Goal: Answer question/provide support

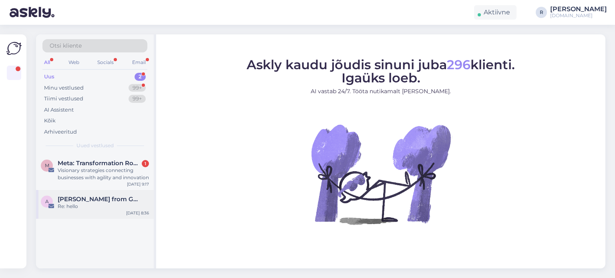
click at [95, 207] on div "Re: hello" at bounding box center [103, 206] width 91 height 7
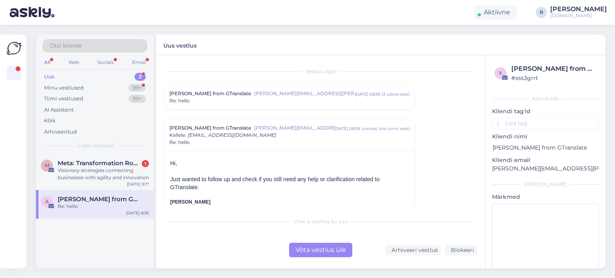
drag, startPoint x: 414, startPoint y: 248, endPoint x: 302, endPoint y: 227, distance: 114.1
click at [414, 248] on div "Arhiveeri vestlus" at bounding box center [413, 250] width 56 height 11
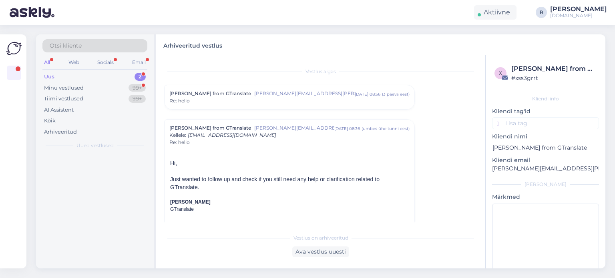
scroll to position [10, 0]
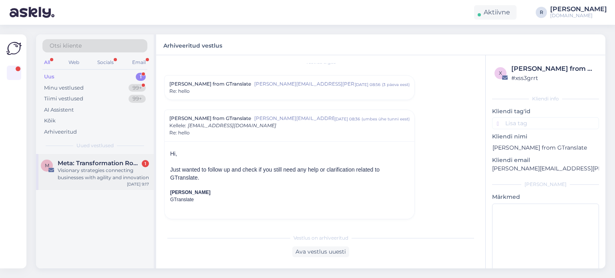
click at [91, 169] on div "Visionary strategies connecting businesses with agility and innovation" at bounding box center [103, 174] width 91 height 14
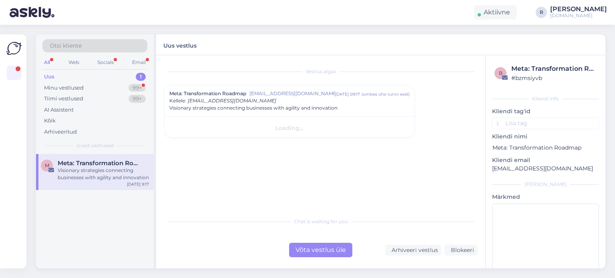
scroll to position [0, 0]
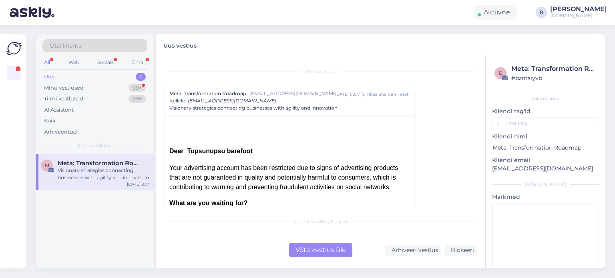
click at [317, 251] on div "Võta vestlus üle" at bounding box center [320, 250] width 63 height 14
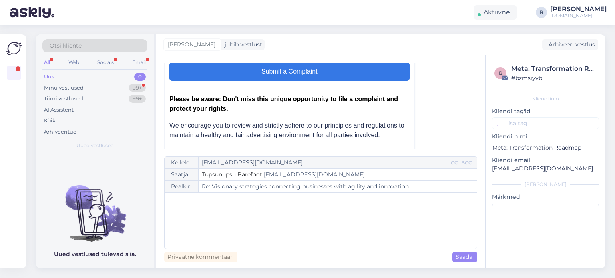
scroll to position [307, 0]
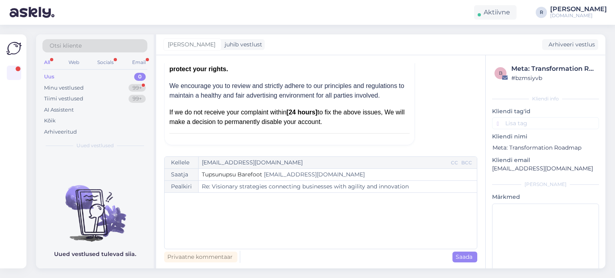
click at [49, 64] on div "All" at bounding box center [46, 62] width 9 height 10
click at [48, 122] on div "Kõik" at bounding box center [50, 121] width 12 height 8
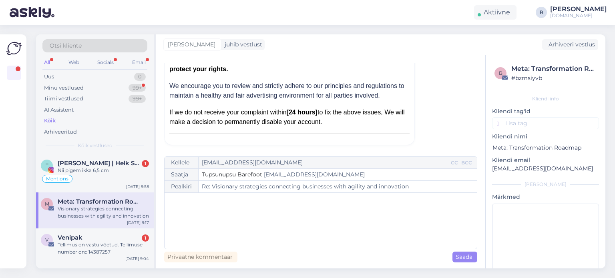
click at [82, 214] on div "Visionary strategies connecting businesses with agility and innovation" at bounding box center [103, 212] width 91 height 14
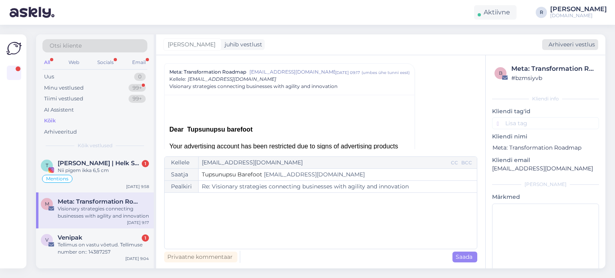
click at [563, 42] on div "Arhiveeri vestlus" at bounding box center [570, 44] width 56 height 11
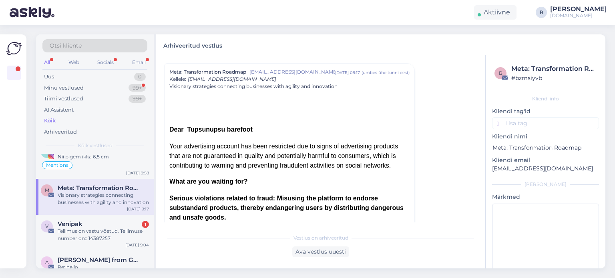
scroll to position [0, 0]
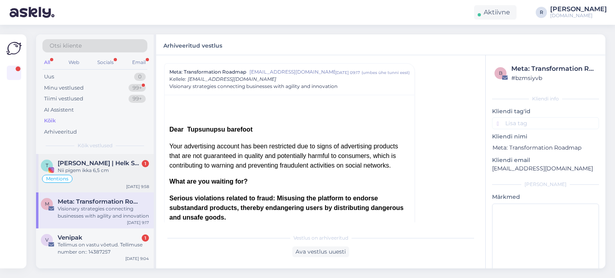
click at [96, 171] on div "Nii pigem ikka 6,5 cm" at bounding box center [103, 170] width 91 height 7
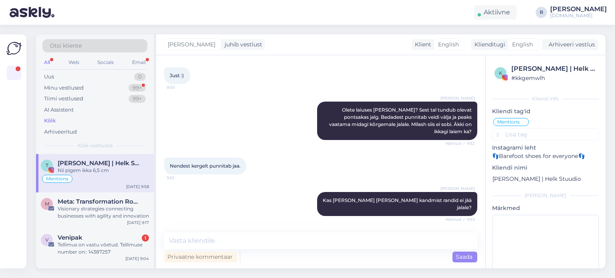
scroll to position [885, 0]
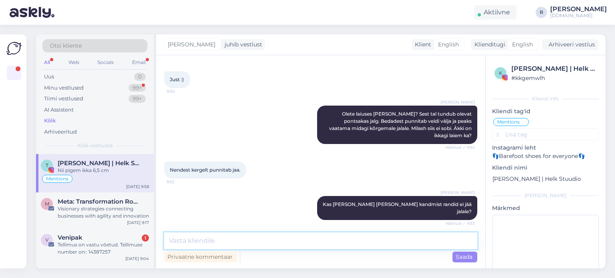
click at [217, 239] on textarea at bounding box center [320, 241] width 313 height 17
paste textarea "[URL][DOMAIN_NAME]"
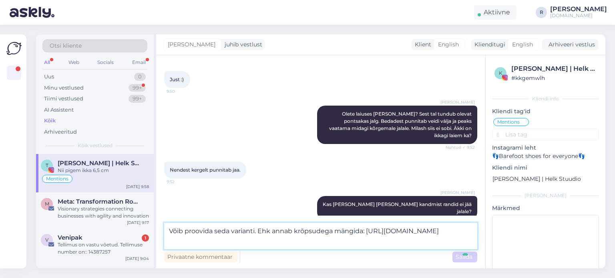
type textarea "Võib proovida seda varianti. Ehk annab krõpsudega mängida: [URL][DOMAIN_NAME]"
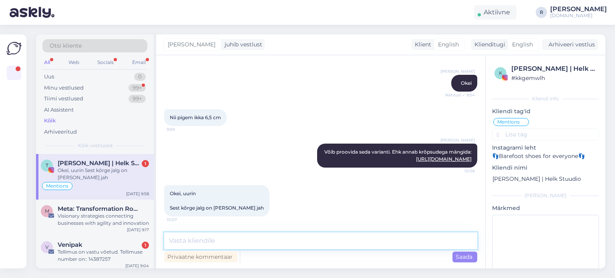
scroll to position [1303, 0]
click at [199, 246] on textarea at bounding box center [320, 241] width 313 height 17
click at [199, 243] on textarea at bounding box center [320, 241] width 313 height 17
paste textarea "[URL][DOMAIN_NAME]"
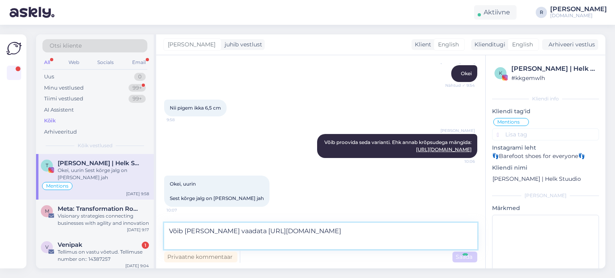
type textarea "Võib [PERSON_NAME] vaadata [URL][DOMAIN_NAME]"
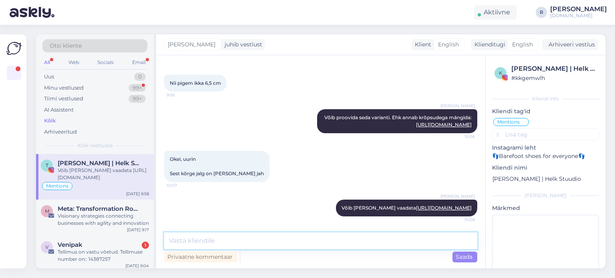
scroll to position [1344, 0]
paste textarea "[URL][DOMAIN_NAME]"
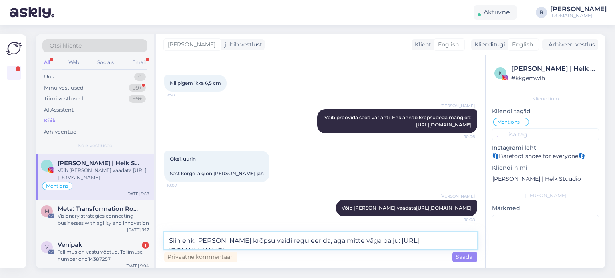
scroll to position [1354, 0]
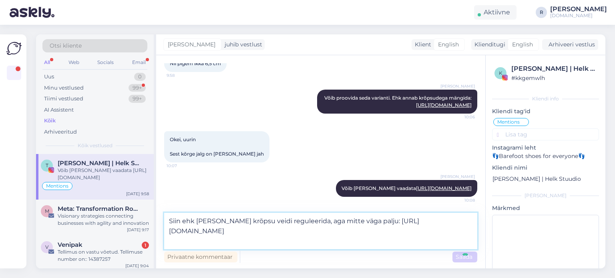
type textarea "Siin ehk [PERSON_NAME] krõpsu veidi reguleerida, aga mitte väga palju: [URL][DO…"
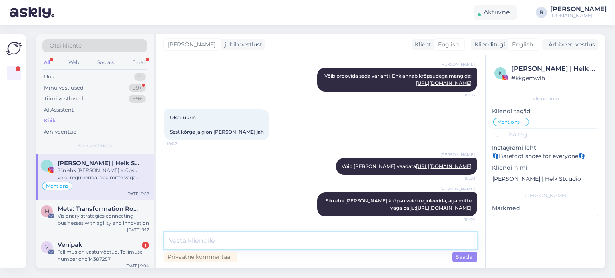
scroll to position [1394, 0]
paste textarea "[URL][DOMAIN_NAME][PERSON_NAME]"
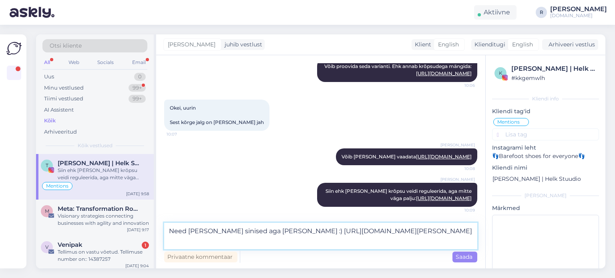
scroll to position [1403, 0]
type textarea "Need [PERSON_NAME] sinised aga [PERSON_NAME] :) [URL][DOMAIN_NAME][PERSON_NAME]"
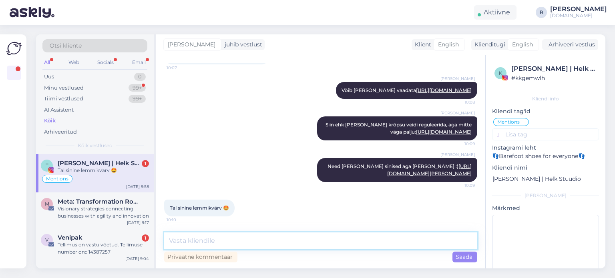
scroll to position [1477, 0]
click at [231, 243] on textarea at bounding box center [320, 241] width 313 height 17
click at [191, 243] on textarea at bounding box center [320, 241] width 313 height 17
type textarea "Visake pilk [PERSON_NAME] :)"
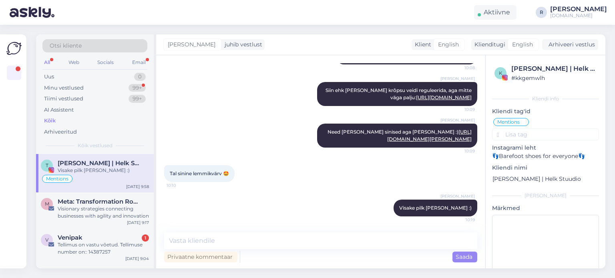
click at [51, 64] on div "All" at bounding box center [46, 62] width 9 height 10
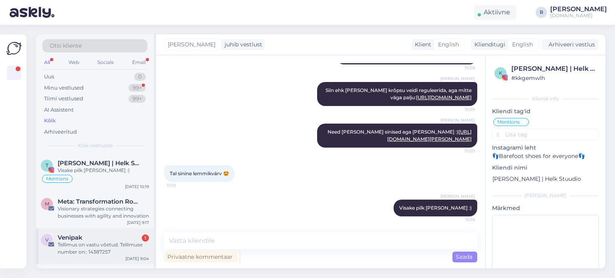
click at [107, 247] on div "Tellimus on vastu võetud. Tellimuse number on:: 14387257" at bounding box center [103, 248] width 91 height 14
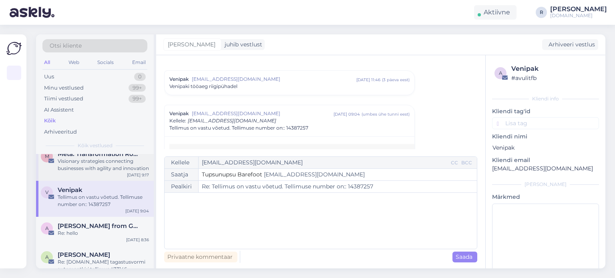
scroll to position [0, 0]
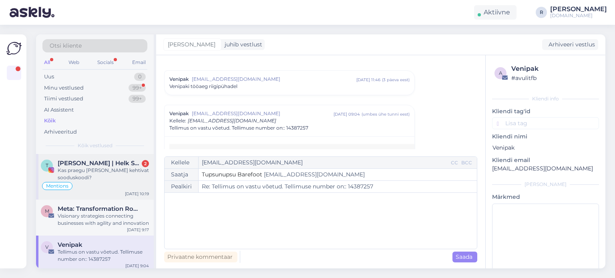
click at [67, 175] on div "Kas praegu [PERSON_NAME] kehtivat sooduskoodi?" at bounding box center [103, 174] width 91 height 14
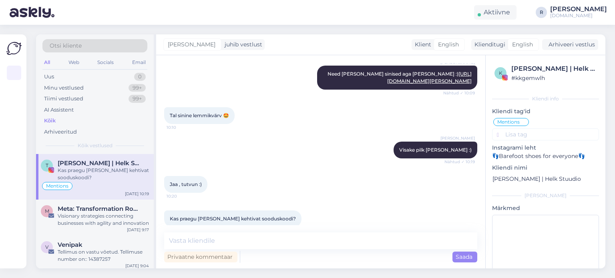
scroll to position [1580, 0]
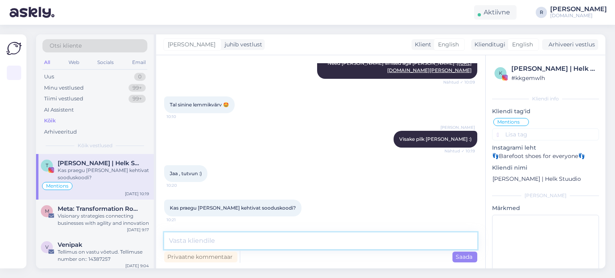
click at [276, 242] on textarea at bounding box center [320, 241] width 313 height 17
type textarea "Kahjuks ei ole"
